Goal: Communication & Community: Answer question/provide support

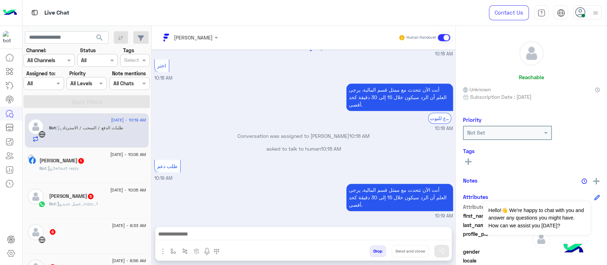
click at [0, 195] on div at bounding box center [11, 159] width 22 height 216
click at [123, 181] on div "[DATE] - 10:06 AM [PERSON_NAME] 1 Bot : Default reply" at bounding box center [87, 166] width 124 height 36
click at [114, 160] on div "[PERSON_NAME] 1" at bounding box center [92, 161] width 107 height 7
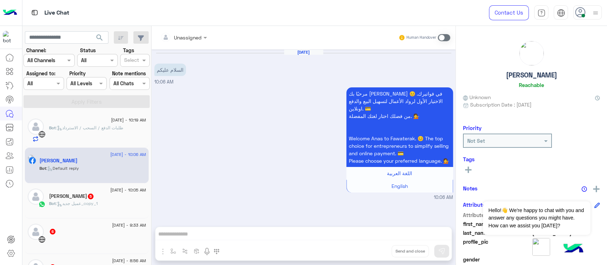
click at [75, 193] on h5 "[PERSON_NAME] 5" at bounding box center [71, 196] width 45 height 6
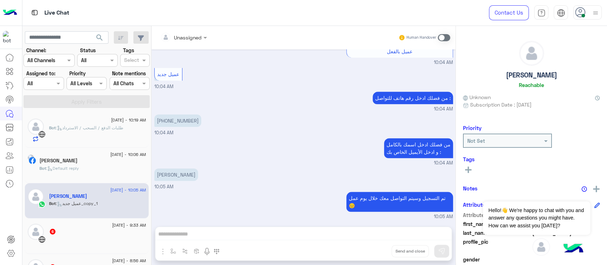
scroll to position [47, 0]
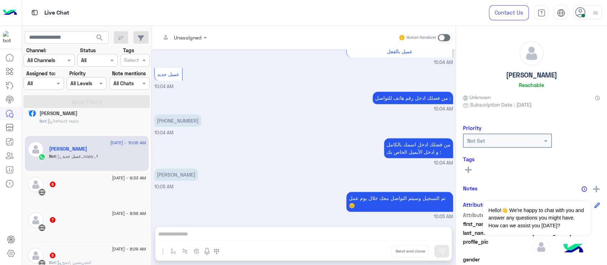
click at [97, 187] on div "6" at bounding box center [97, 184] width 97 height 7
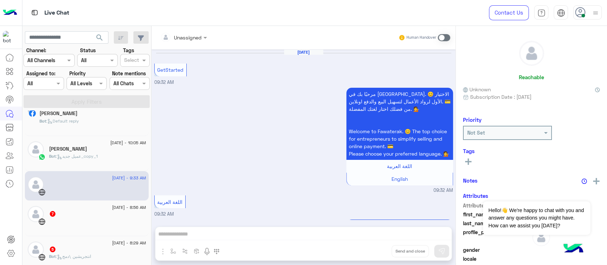
scroll to position [247, 0]
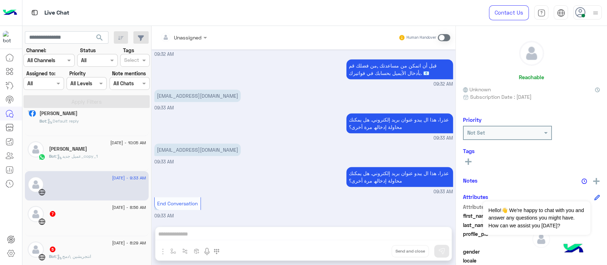
click at [66, 217] on div "7" at bounding box center [97, 214] width 97 height 7
